Goal: Find specific page/section: Find specific page/section

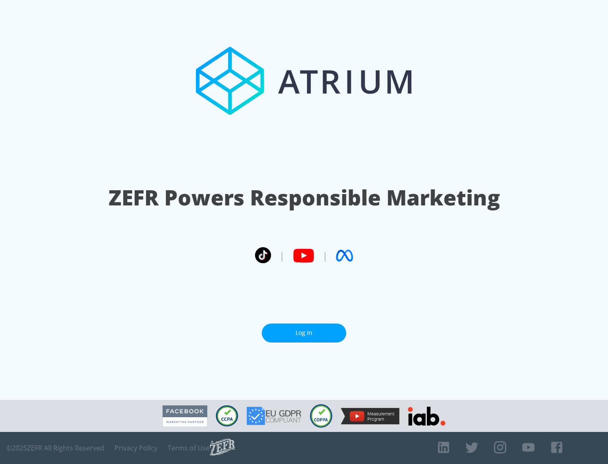
click at [304, 333] on link "Log In" at bounding box center [304, 333] width 84 height 19
